Goal: Information Seeking & Learning: Learn about a topic

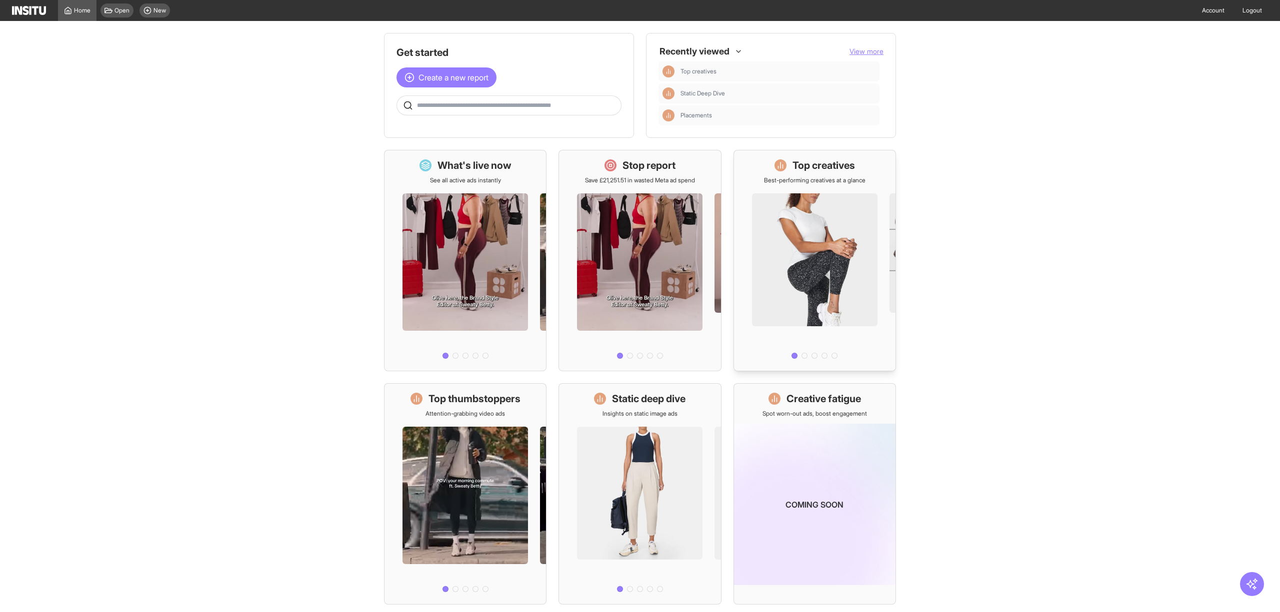
click at [815, 174] on div "Top creatives Best-performing creatives at a glance" at bounding box center [814, 171] width 101 height 26
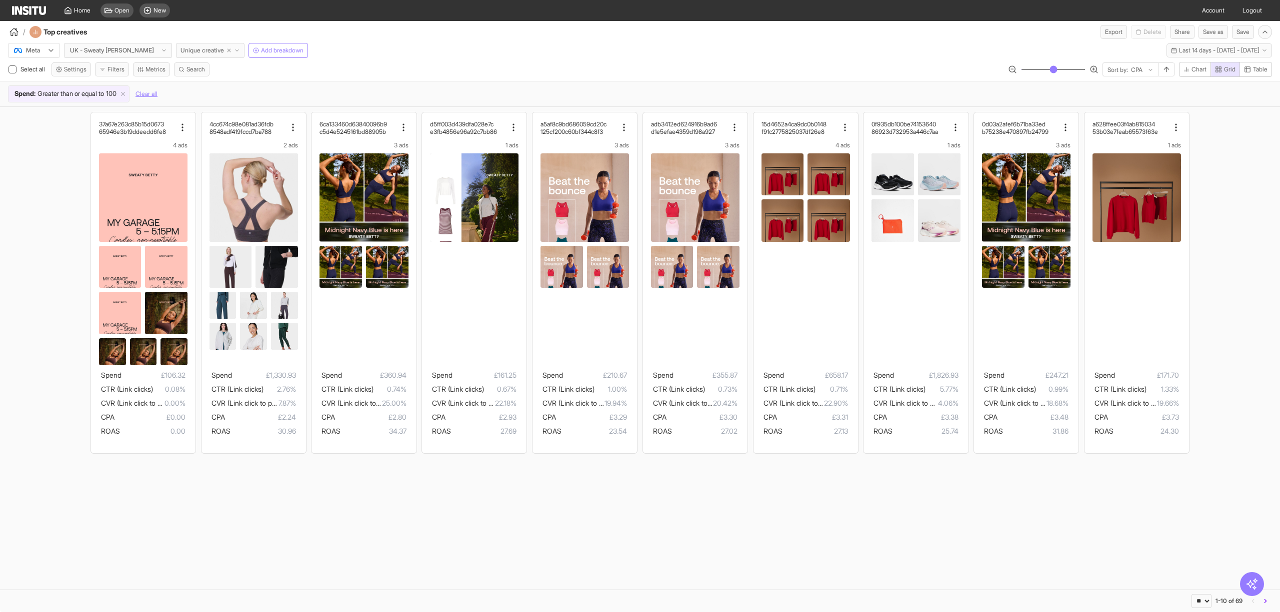
click at [198, 52] on span "Unique creative" at bounding box center [201, 50] width 43 height 8
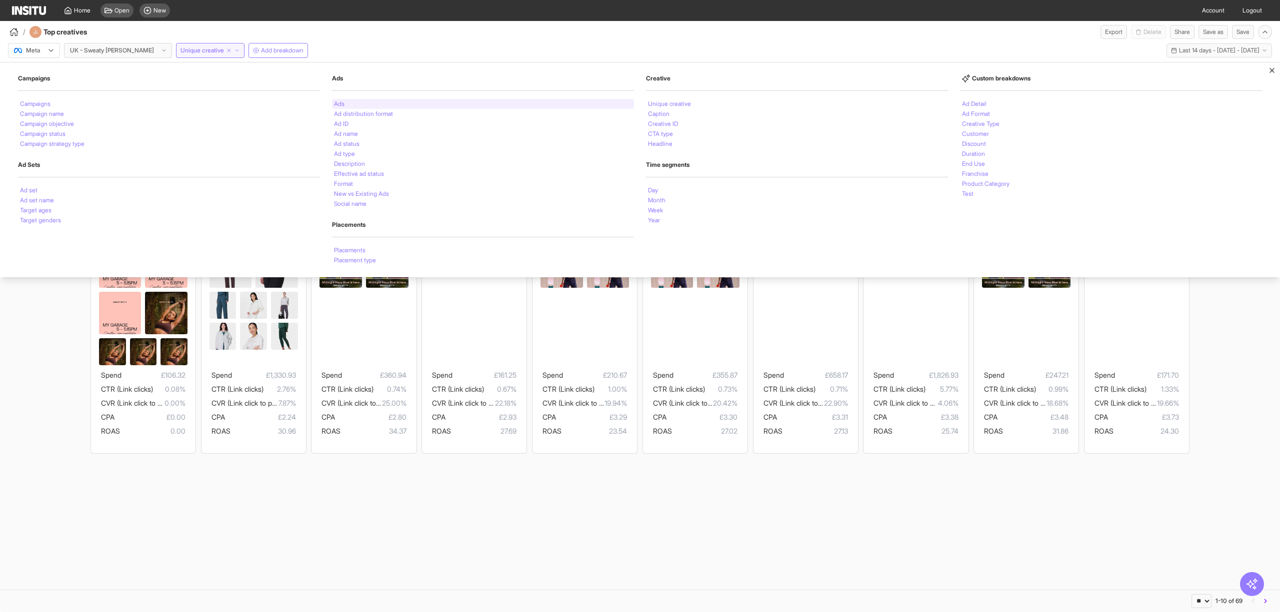
click at [408, 102] on div "Ads" at bounding box center [483, 104] width 302 height 10
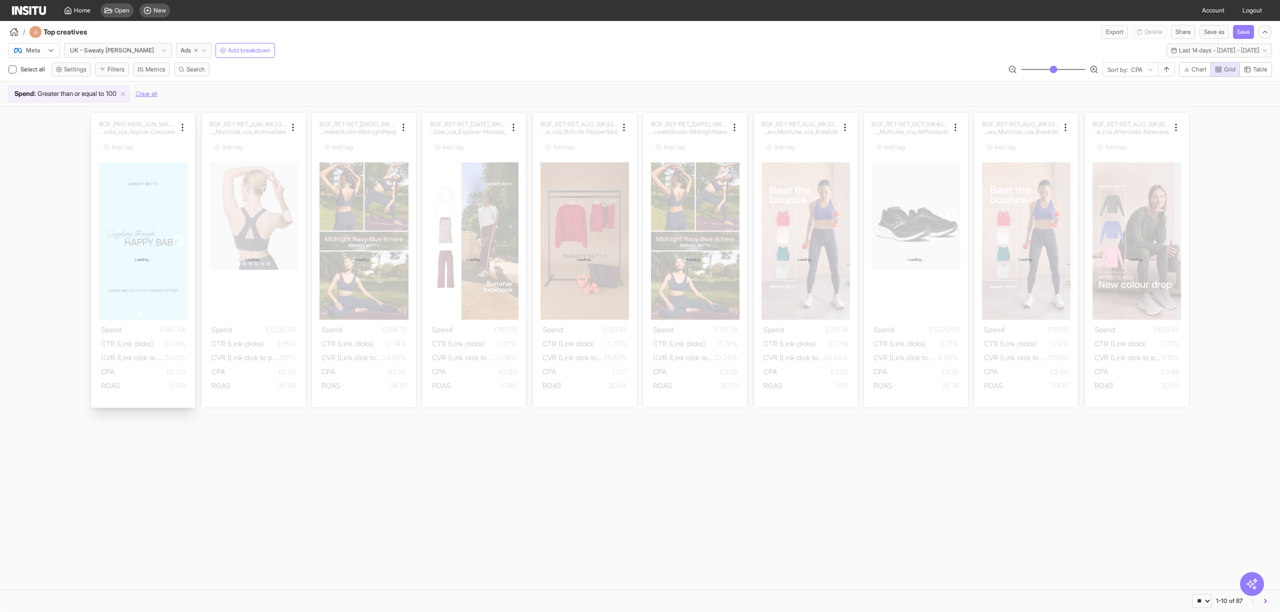
click at [139, 269] on div "Loading..." at bounding box center [143, 259] width 104 height 295
click at [586, 574] on span "Present" at bounding box center [593, 572] width 21 height 8
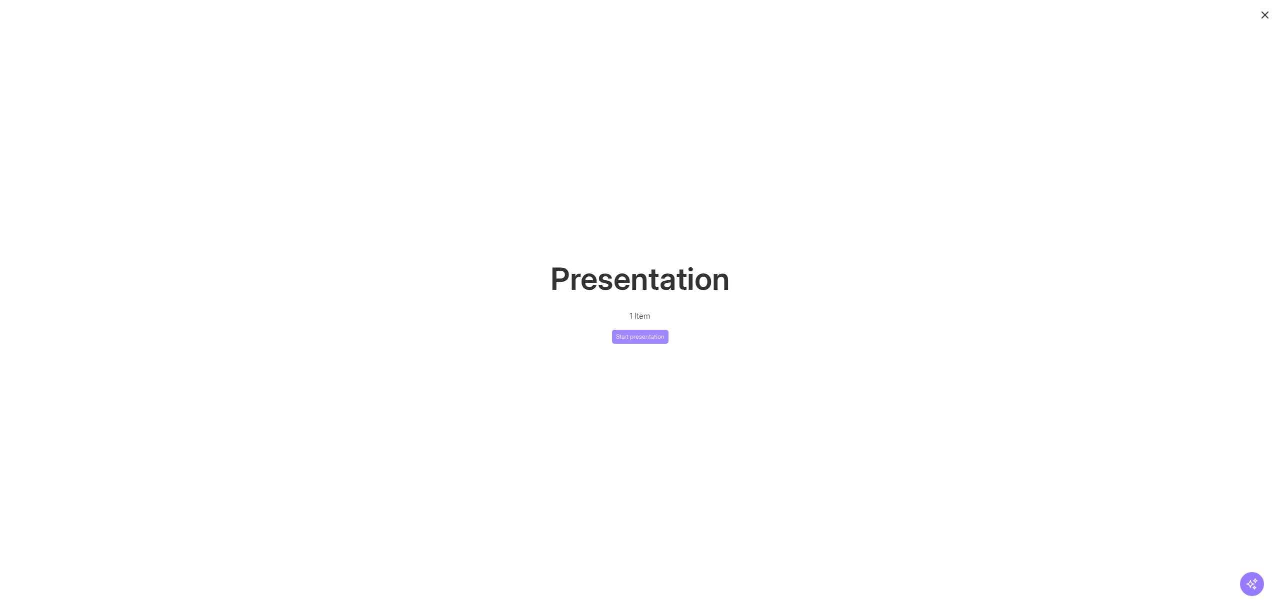
click at [658, 338] on button "Start presentation" at bounding box center [640, 337] width 56 height 14
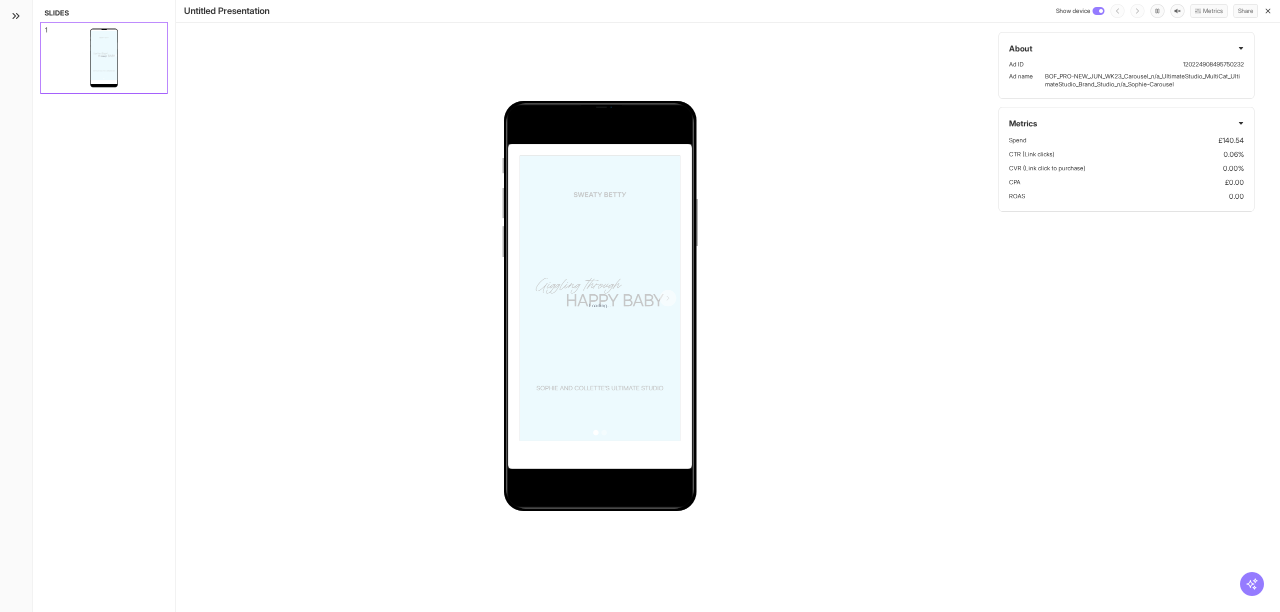
click at [1267, 12] on icon "button" at bounding box center [1268, 11] width 8 height 8
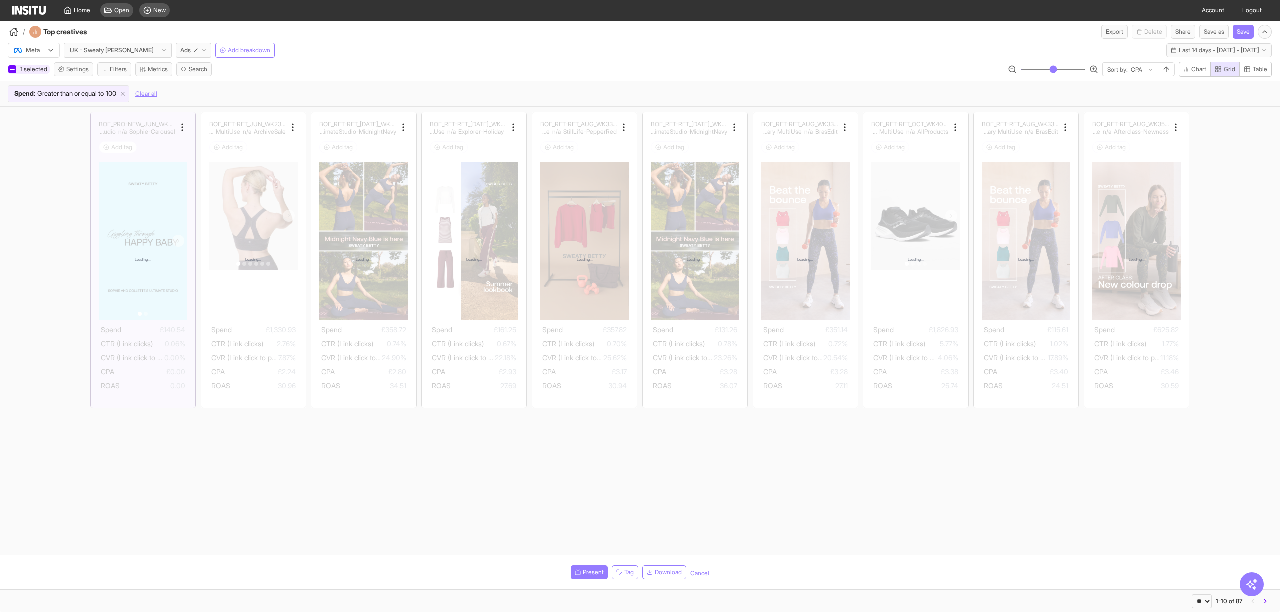
click at [11, 66] on div at bounding box center [12, 69] width 8 height 8
click at [1210, 55] on button "Last 14 days - [DATE] - [DATE] [DATE] - [DATE]" at bounding box center [1218, 50] width 105 height 14
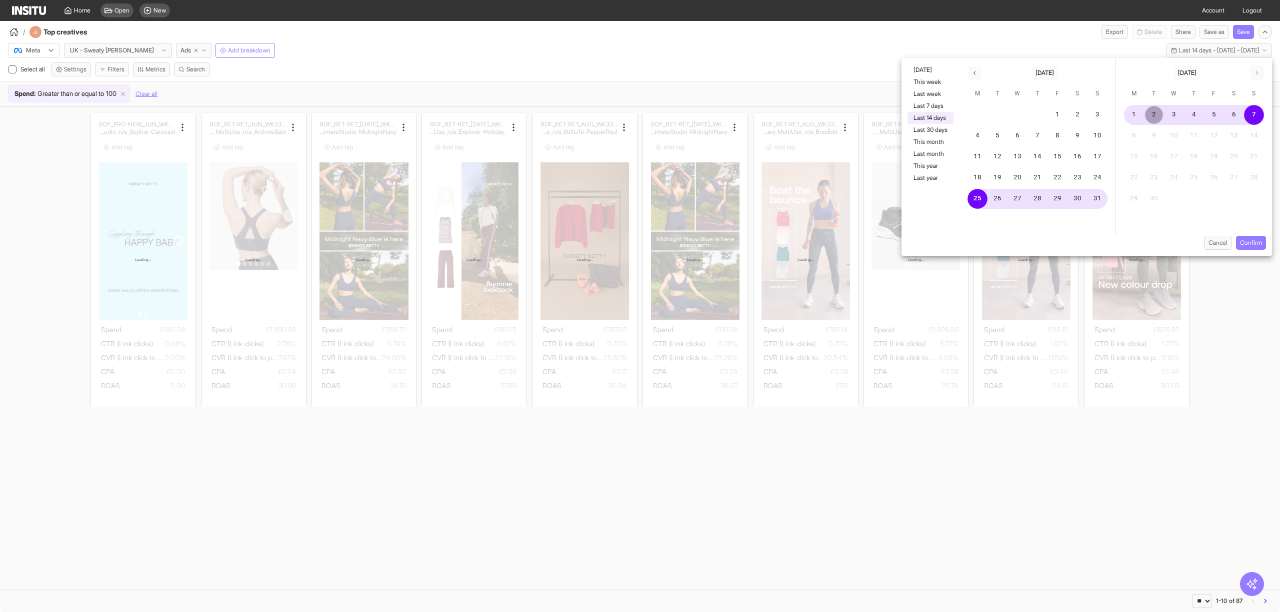
click at [1152, 114] on button "2" at bounding box center [1154, 115] width 20 height 20
click at [1194, 116] on button "4" at bounding box center [1194, 115] width 20 height 20
click at [1196, 110] on button "4" at bounding box center [1194, 115] width 20 height 20
click at [1254, 113] on button "7" at bounding box center [1254, 115] width 20 height 20
click at [1259, 246] on button "Confirm" at bounding box center [1251, 243] width 30 height 14
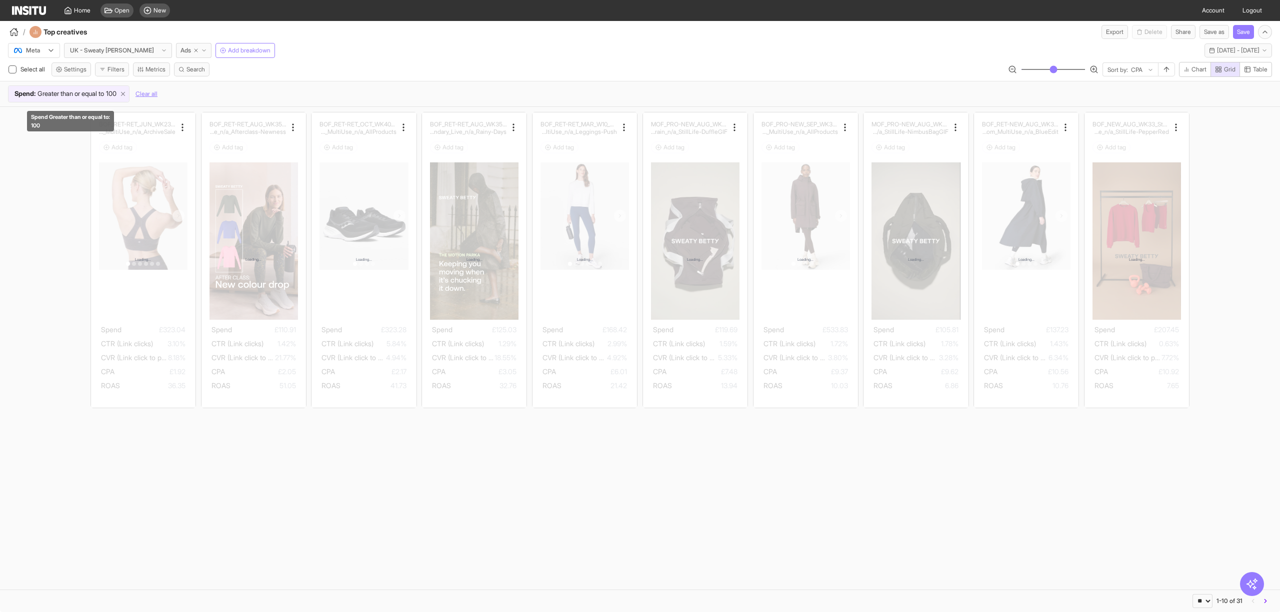
click at [126, 94] on icon at bounding box center [122, 93] width 7 height 7
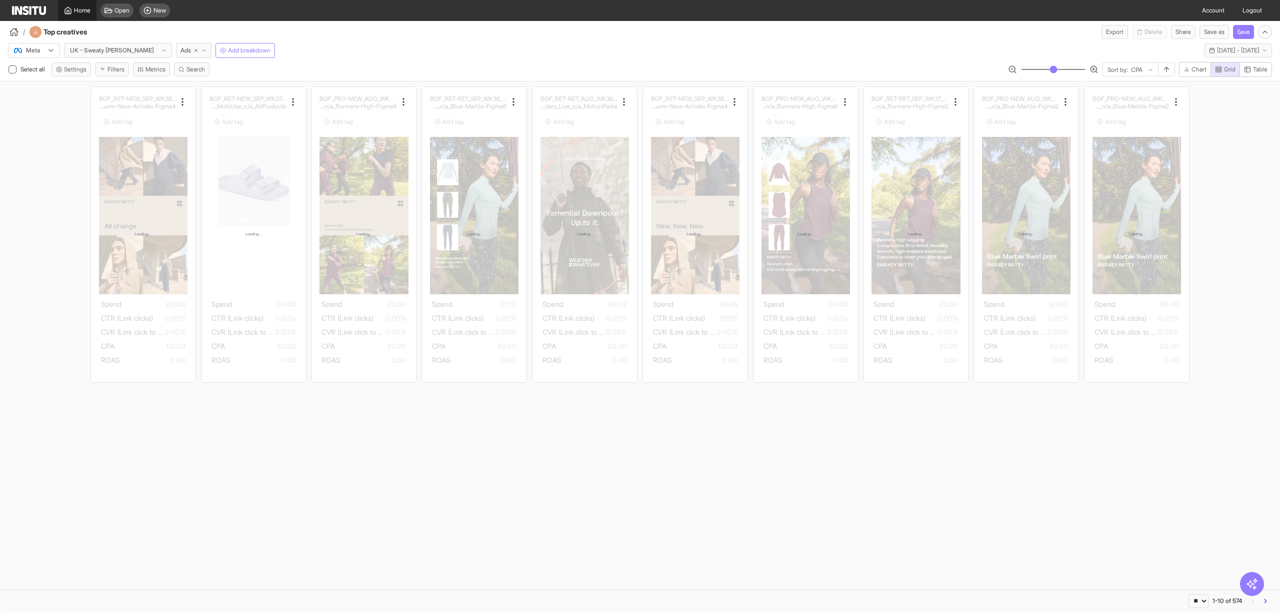
click at [80, 9] on span "Home" at bounding box center [82, 10] width 16 height 8
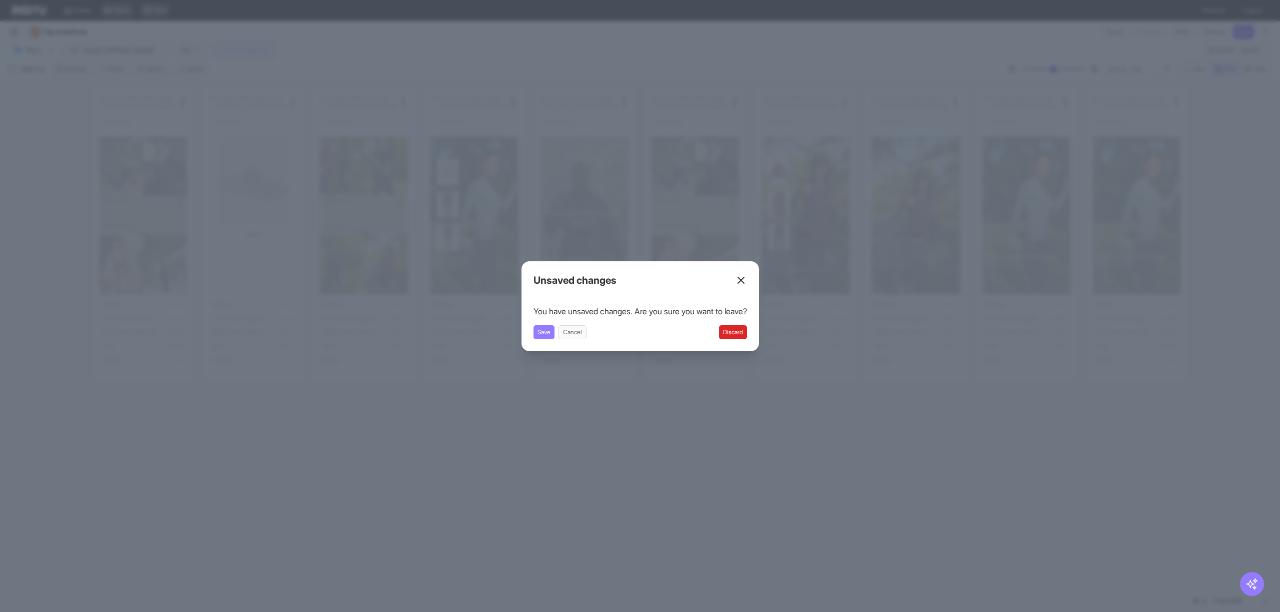
click at [742, 276] on icon at bounding box center [741, 280] width 12 height 12
